Goal: Find specific page/section: Find specific page/section

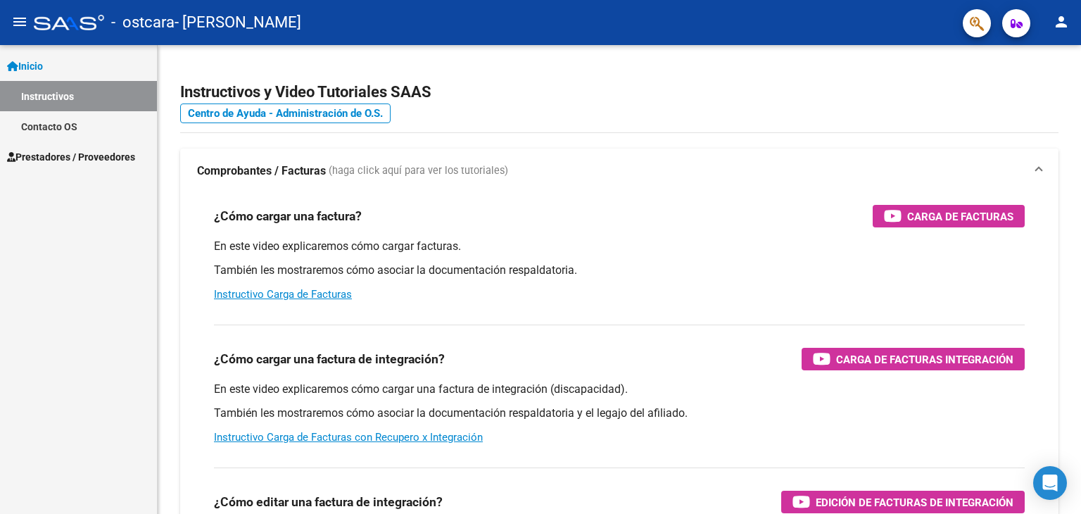
click at [64, 155] on span "Prestadores / Proveedores" at bounding box center [71, 156] width 128 height 15
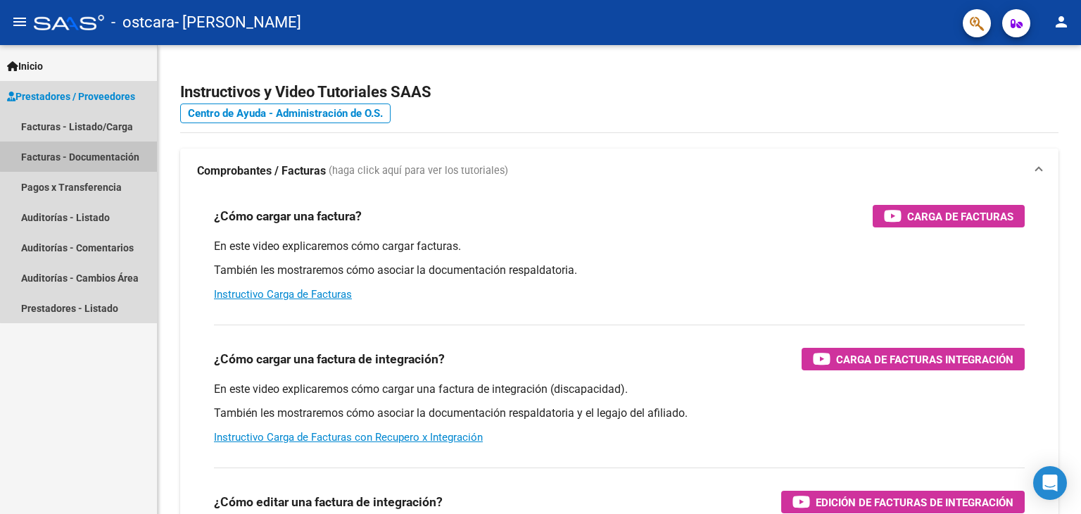
click at [96, 155] on link "Facturas - Documentación" at bounding box center [78, 156] width 157 height 30
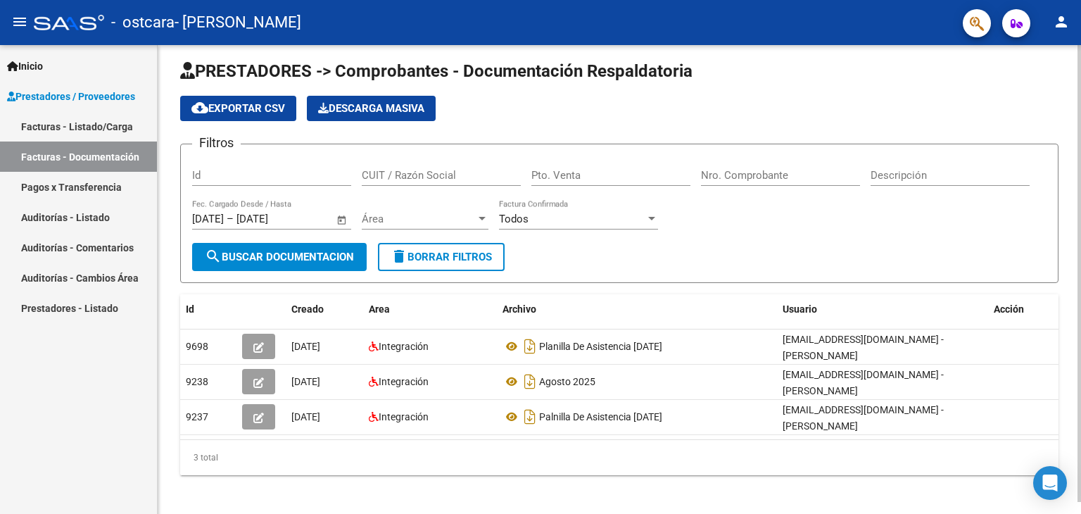
scroll to position [12, 0]
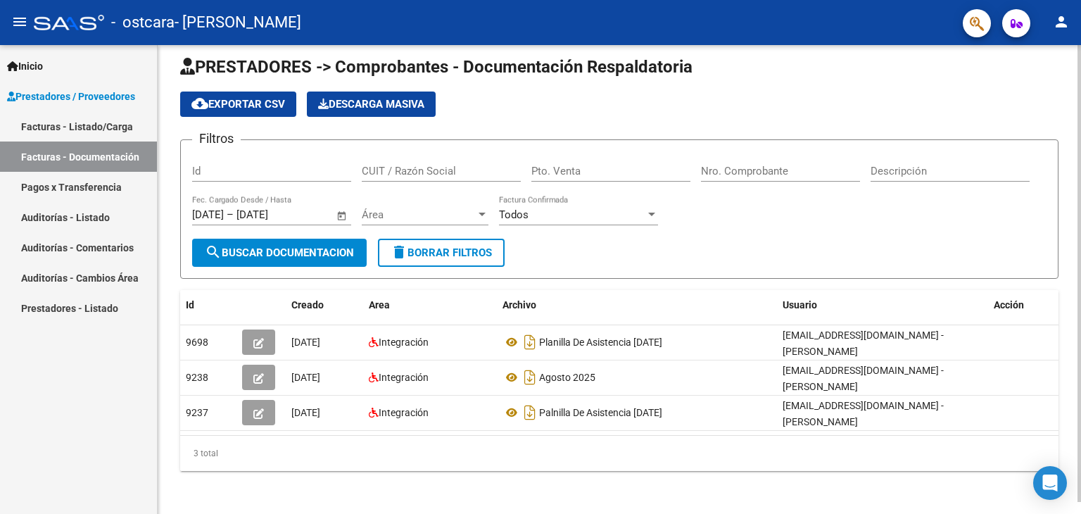
click at [1080, 357] on div at bounding box center [1079, 283] width 4 height 457
drag, startPoint x: 425, startPoint y: 447, endPoint x: 371, endPoint y: 450, distance: 53.5
click at [371, 450] on div "3 total" at bounding box center [619, 453] width 878 height 35
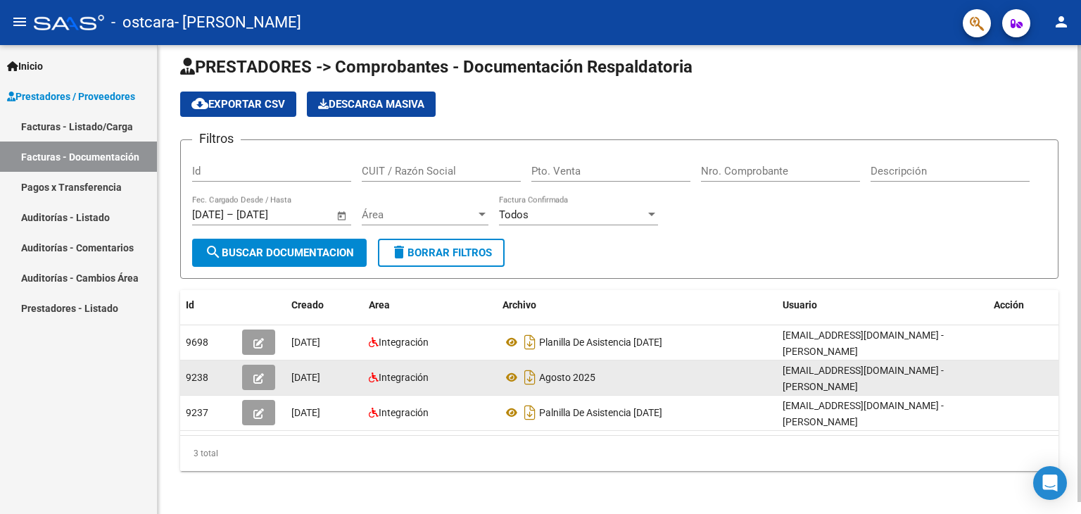
scroll to position [2, 0]
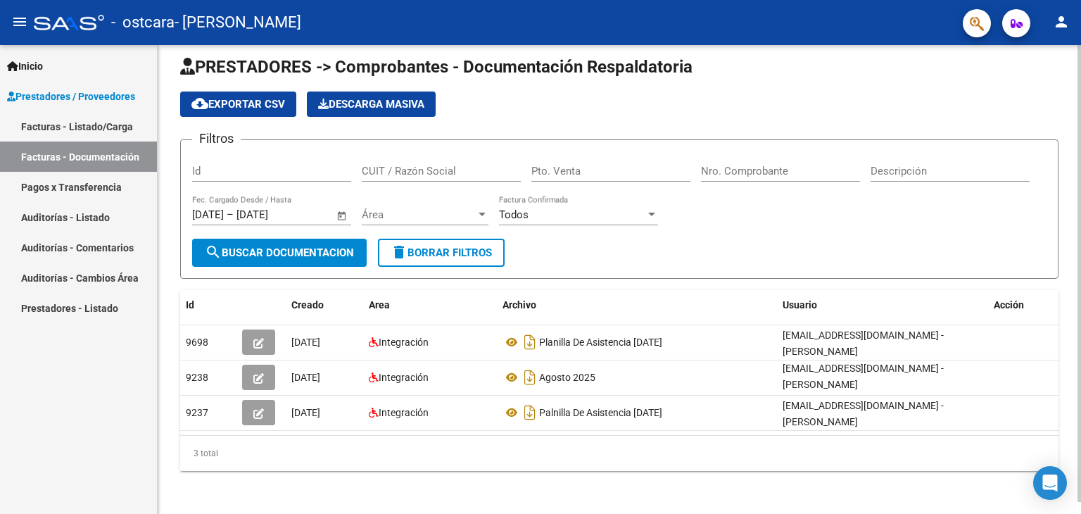
drag, startPoint x: 412, startPoint y: 468, endPoint x: 477, endPoint y: 467, distance: 65.4
click at [468, 467] on div "3 total" at bounding box center [619, 453] width 878 height 35
click at [994, 495] on div "PRESTADORES -> Comprobantes - Documentación Respaldatoria cloud_download Export…" at bounding box center [619, 274] width 923 height 483
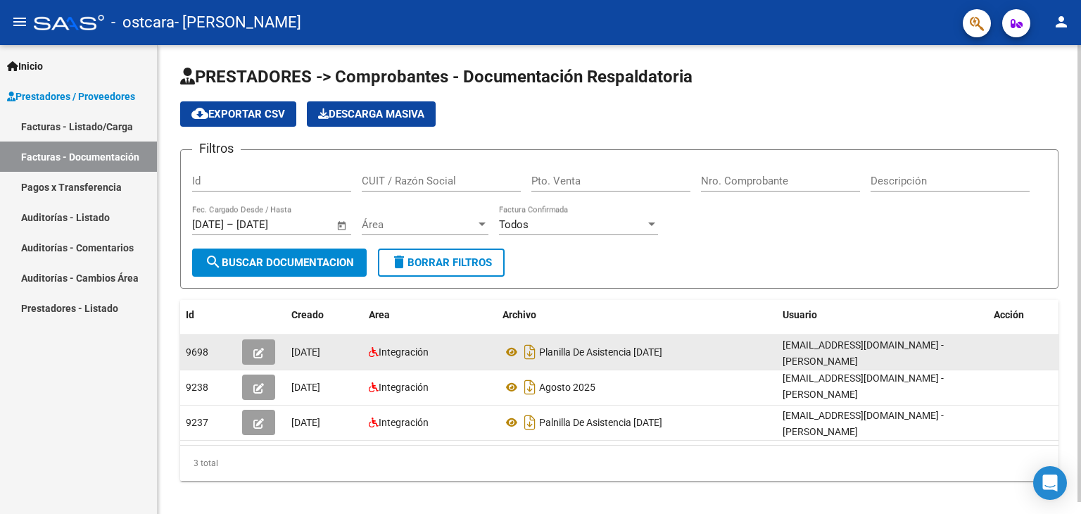
scroll to position [0, 0]
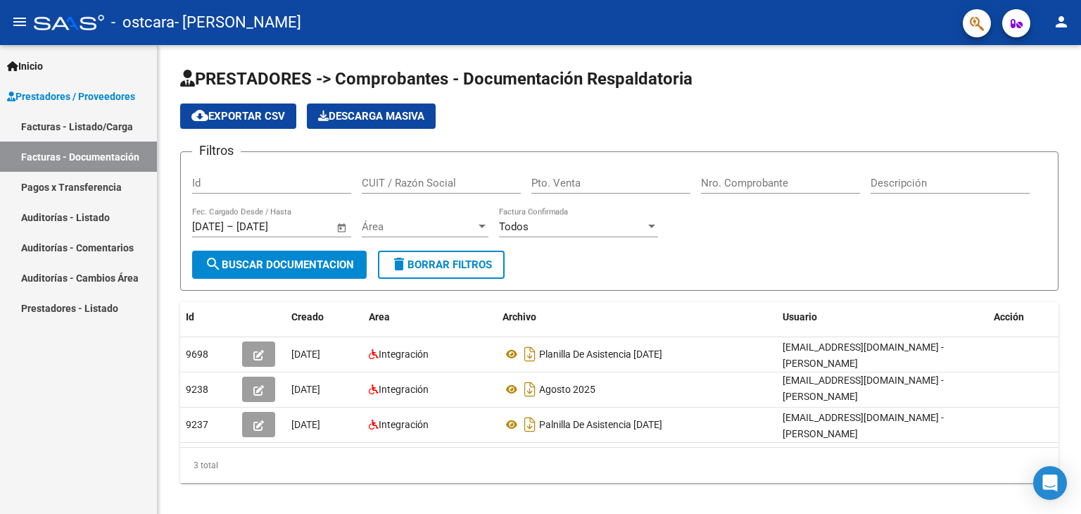
click at [59, 183] on link "Pagos x Transferencia" at bounding box center [78, 187] width 157 height 30
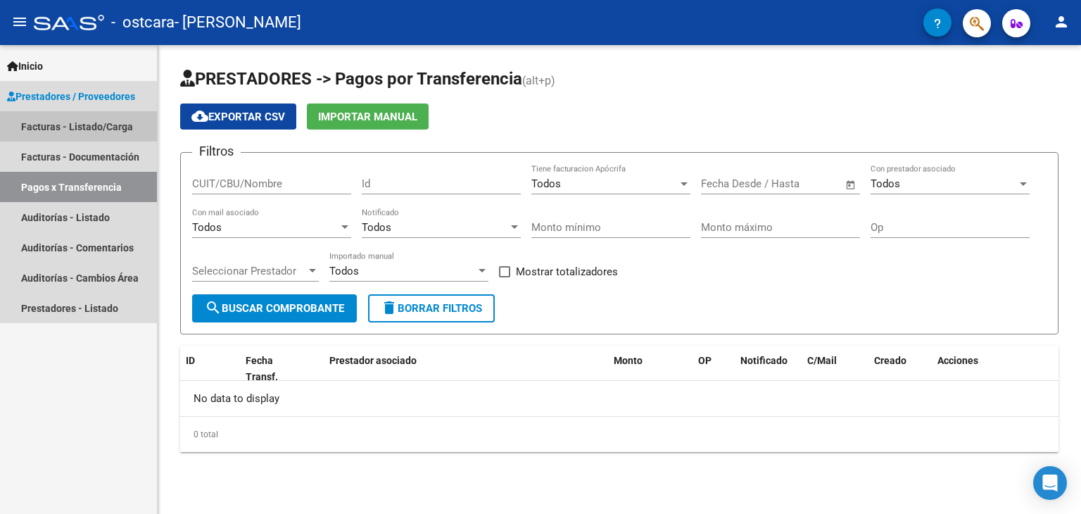
click at [82, 127] on link "Facturas - Listado/Carga" at bounding box center [78, 126] width 157 height 30
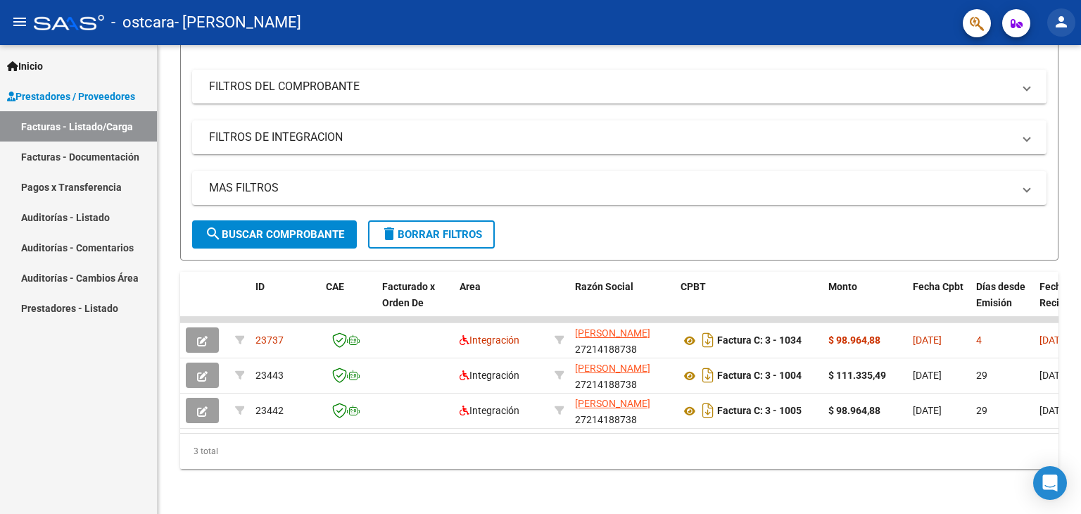
click at [1057, 23] on mat-icon "person" at bounding box center [1061, 21] width 17 height 17
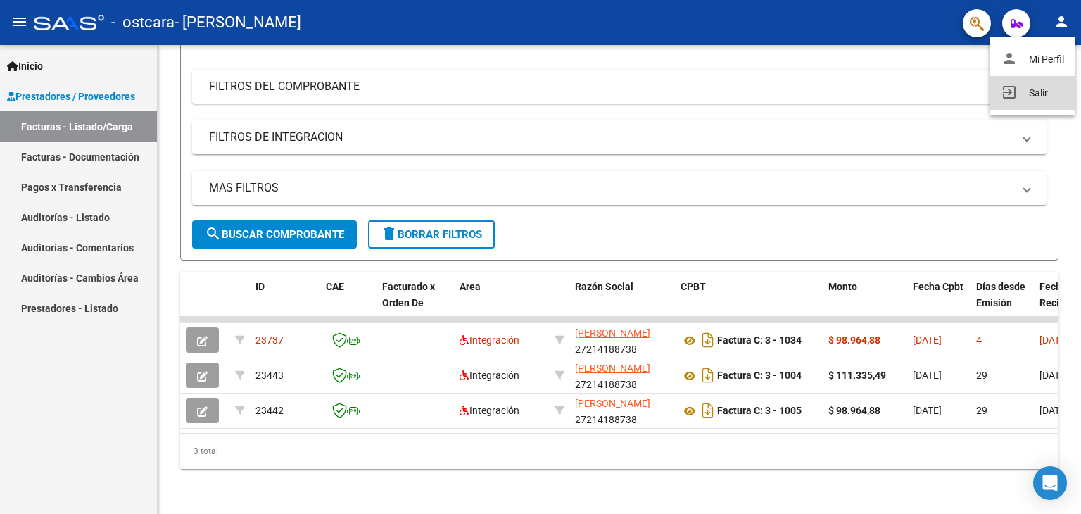
click at [1038, 89] on button "exit_to_app Salir" at bounding box center [1032, 93] width 86 height 34
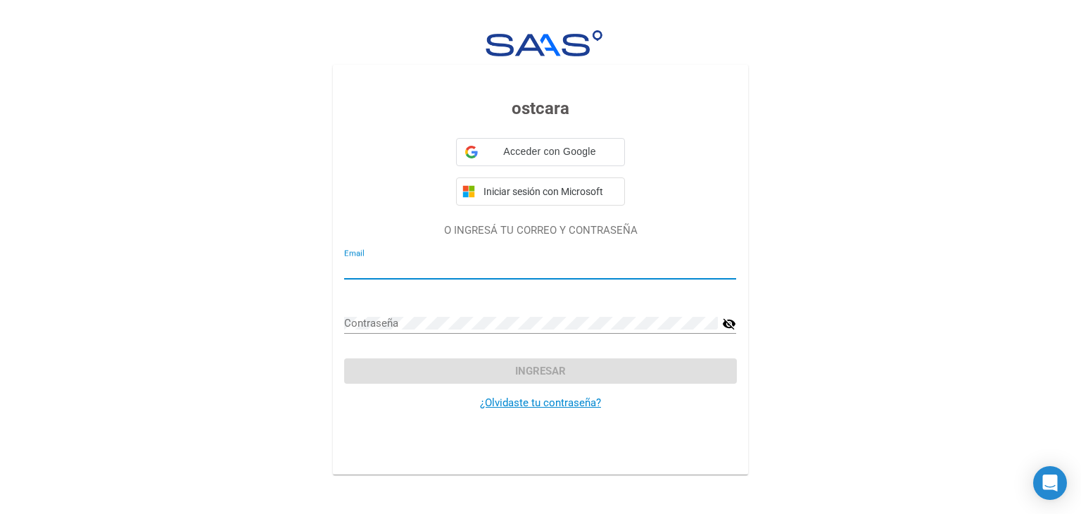
type input "[EMAIL_ADDRESS][DOMAIN_NAME]"
